Goal: Book appointment/travel/reservation

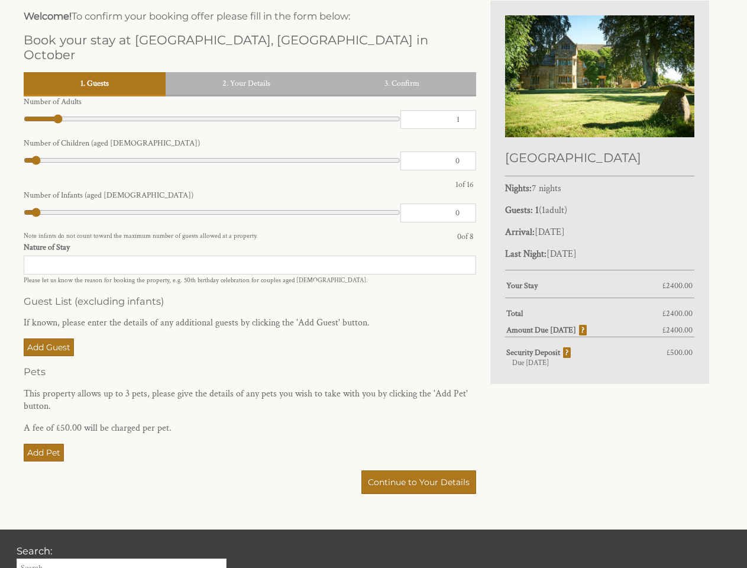
scroll to position [295, 0]
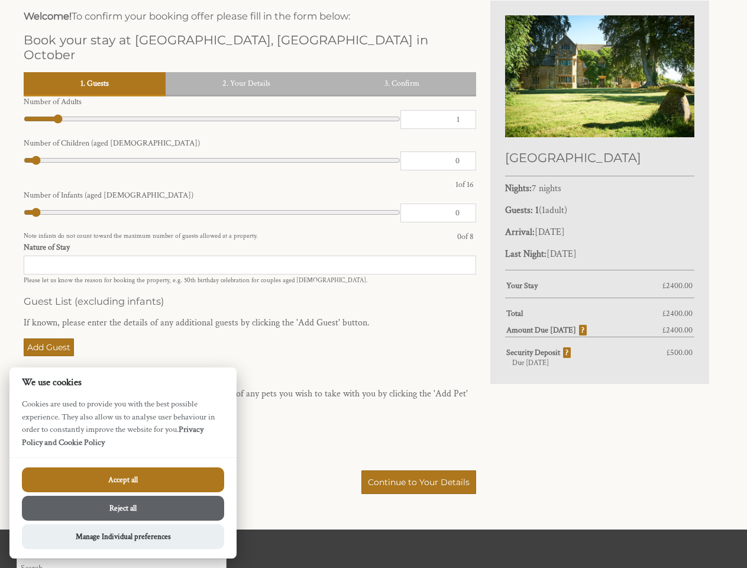
click at [373, 295] on h3 "Guest List (excluding infants)" at bounding box center [250, 301] width 453 height 12
click at [95, 72] on link "1. Guests" at bounding box center [95, 83] width 142 height 22
click at [246, 72] on link "2. Your Details" at bounding box center [247, 83] width 162 height 22
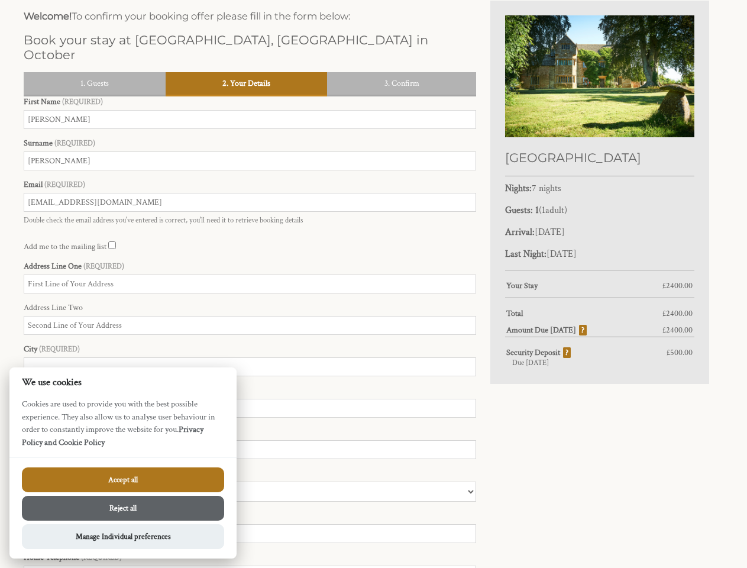
click at [402, 72] on link "3. Confirm" at bounding box center [401, 83] width 149 height 22
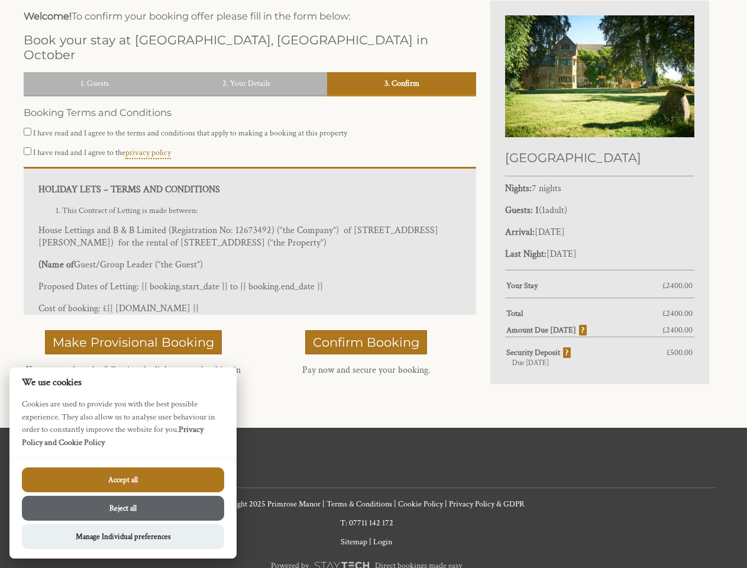
click at [49, 333] on button "Make Provisional Booking" at bounding box center [133, 342] width 177 height 24
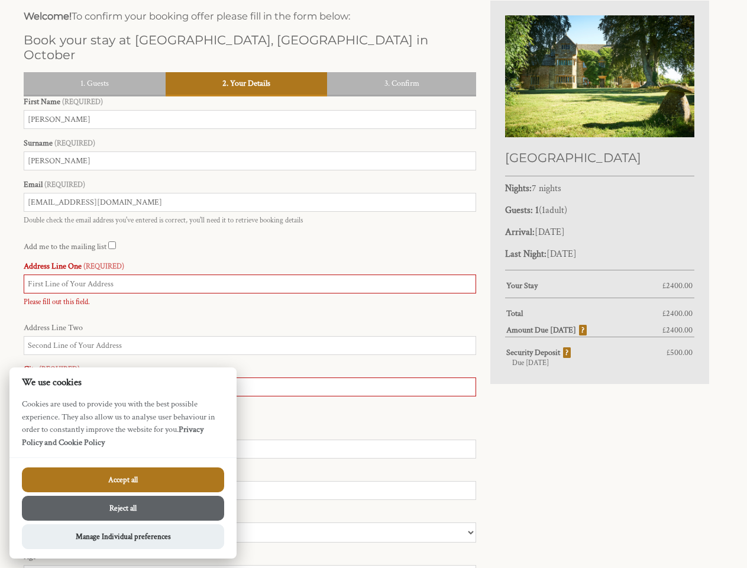
click at [420, 481] on input "Postcode" at bounding box center [250, 490] width 453 height 19
click at [123, 480] on button "Accept all" at bounding box center [123, 479] width 202 height 25
click at [123, 508] on button "Reject all" at bounding box center [123, 508] width 202 height 25
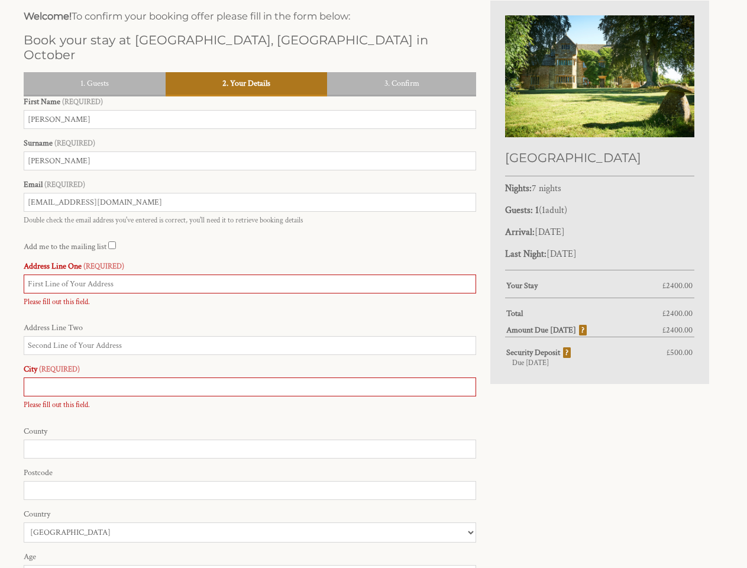
click at [123, 552] on label "Age" at bounding box center [250, 557] width 453 height 11
click at [123, 565] on input "Age" at bounding box center [250, 574] width 453 height 19
